Goal: Task Accomplishment & Management: Use online tool/utility

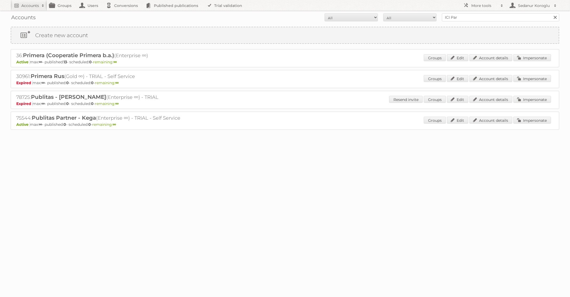
type input "ICI Paris XL"
click at [551, 13] on input "Search" at bounding box center [555, 17] width 8 height 8
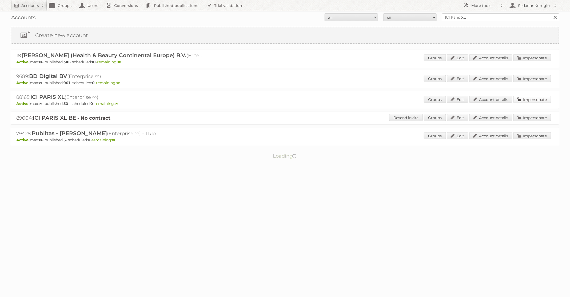
click at [527, 97] on link "Impersonate" at bounding box center [532, 99] width 38 height 7
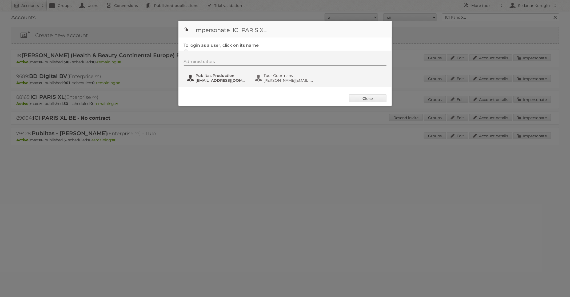
click at [223, 81] on span "[EMAIL_ADDRESS][DOMAIN_NAME]" at bounding box center [222, 80] width 52 height 5
